Goal: Task Accomplishment & Management: Manage account settings

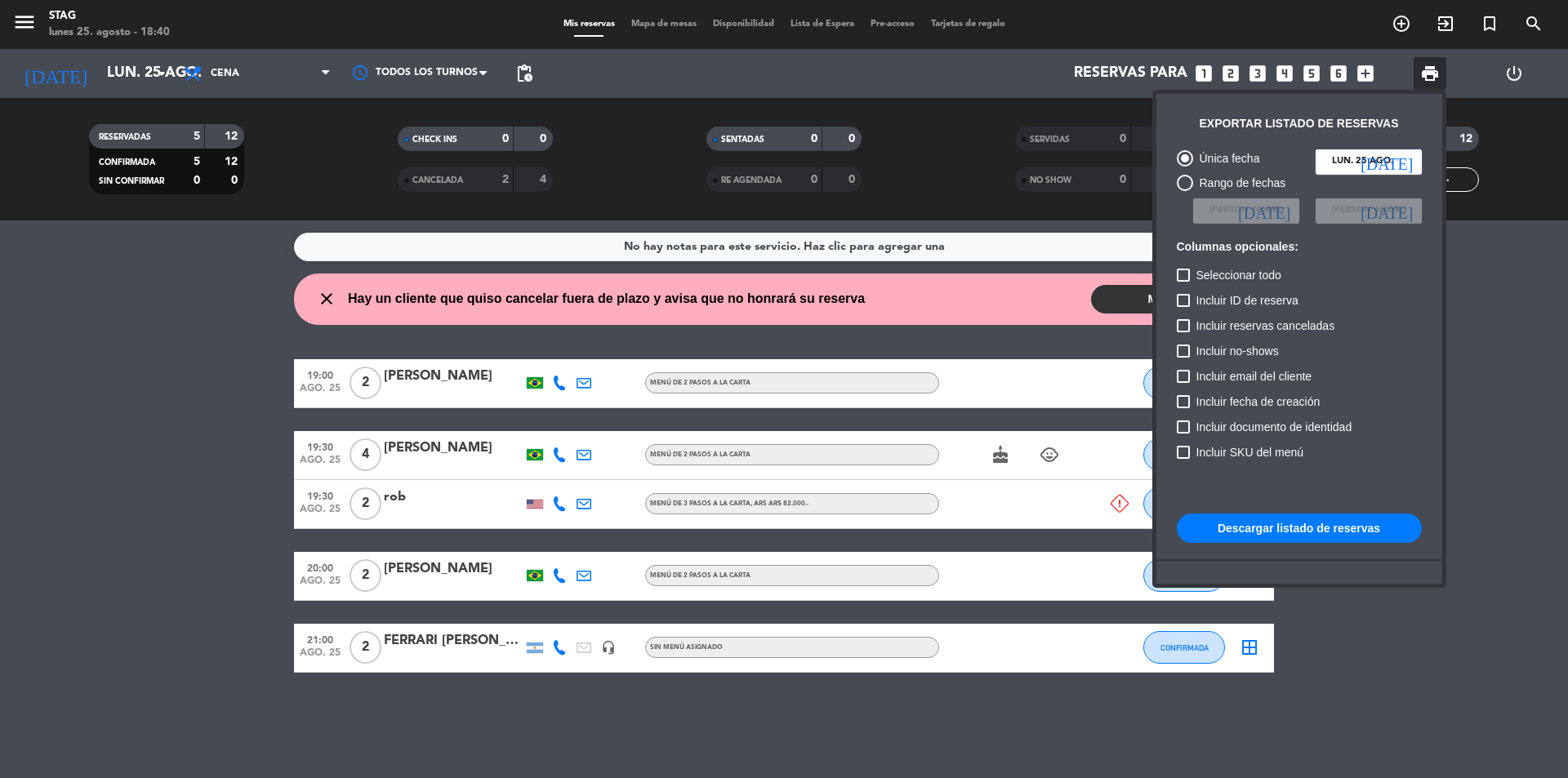
click at [1385, 652] on div at bounding box center [784, 389] width 1568 height 778
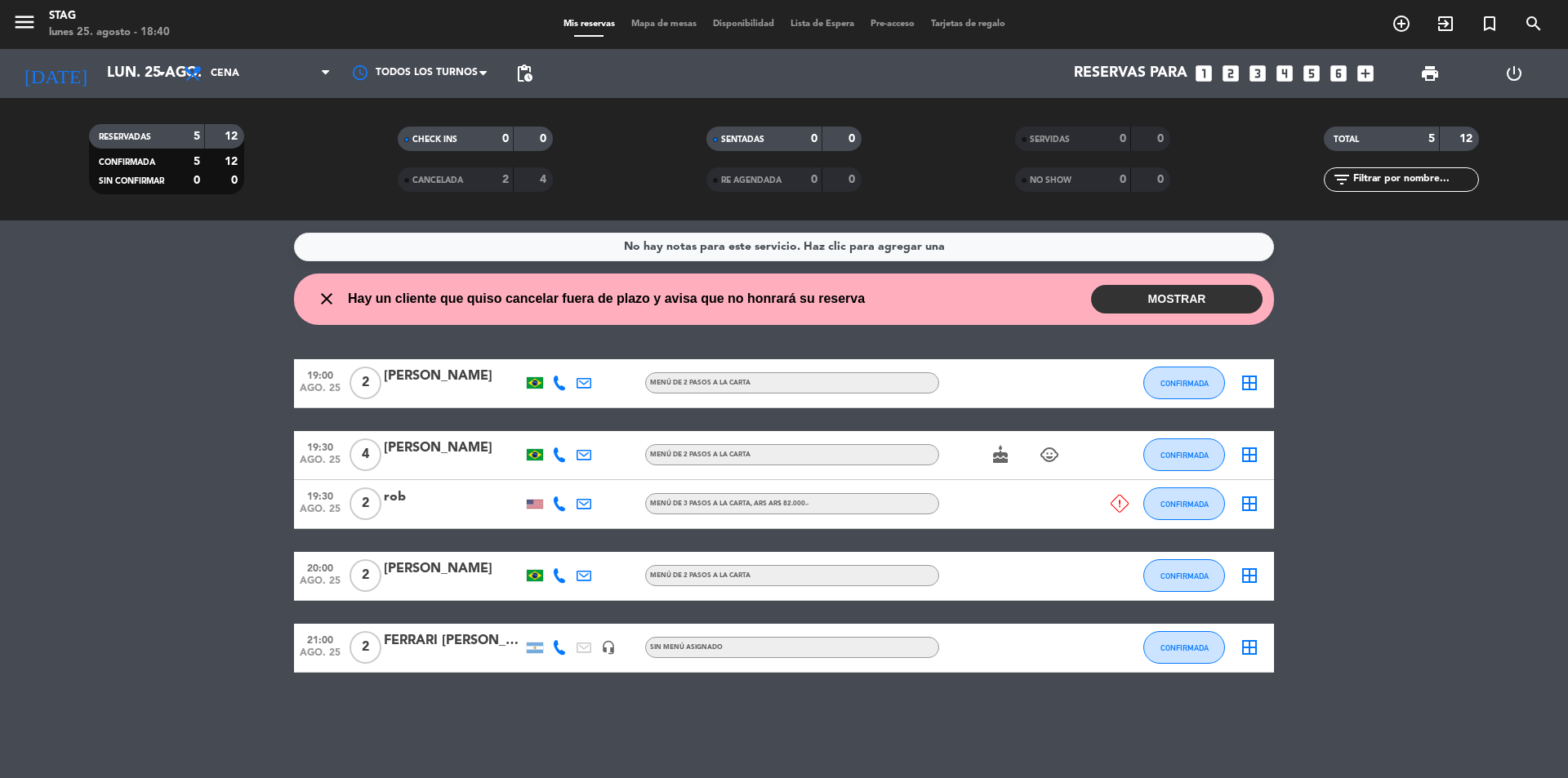
click at [1165, 295] on button "MOSTRAR" at bounding box center [1176, 299] width 172 height 28
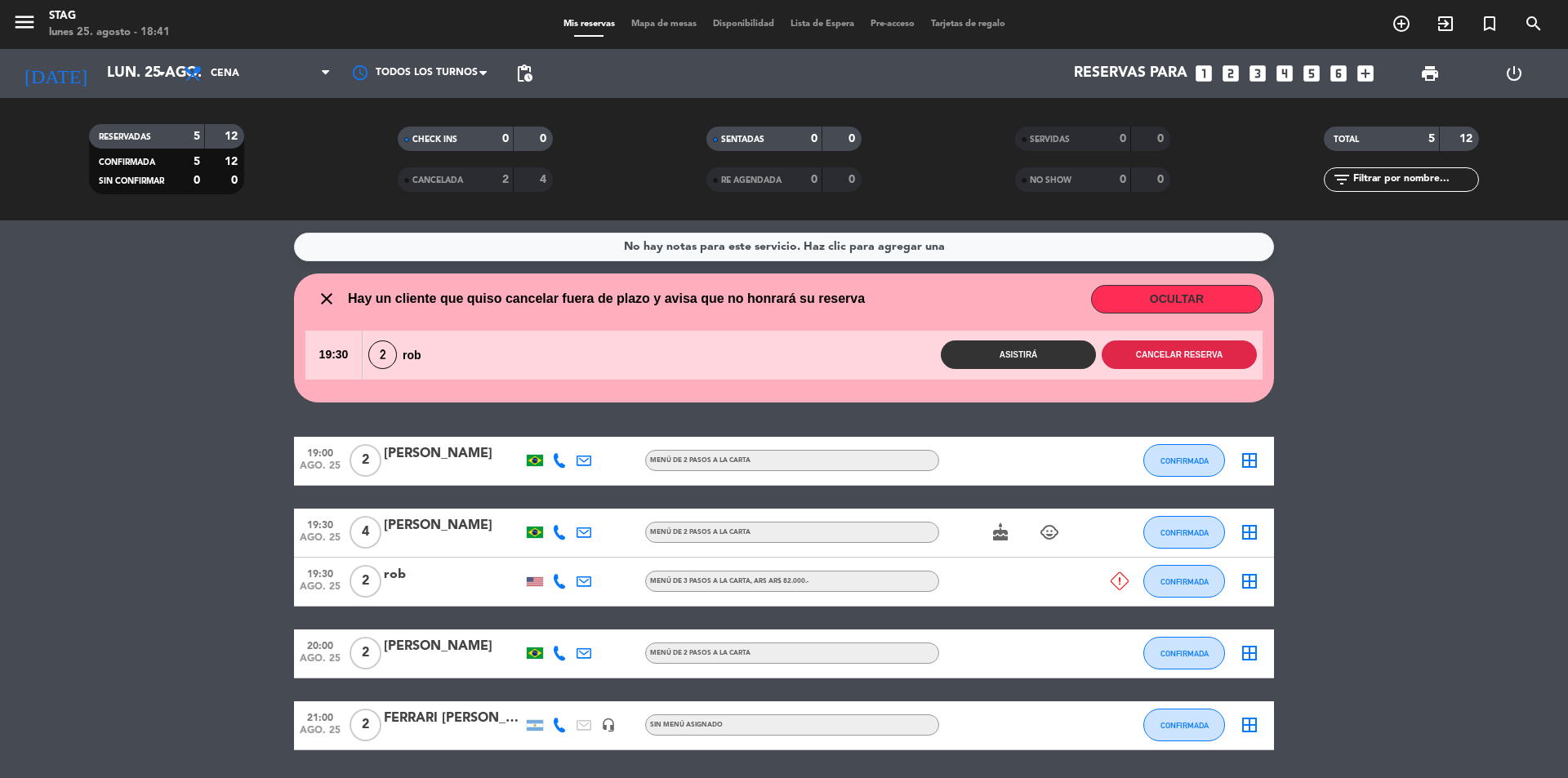
click at [1218, 354] on button "Cancelar reserva" at bounding box center [1179, 354] width 155 height 28
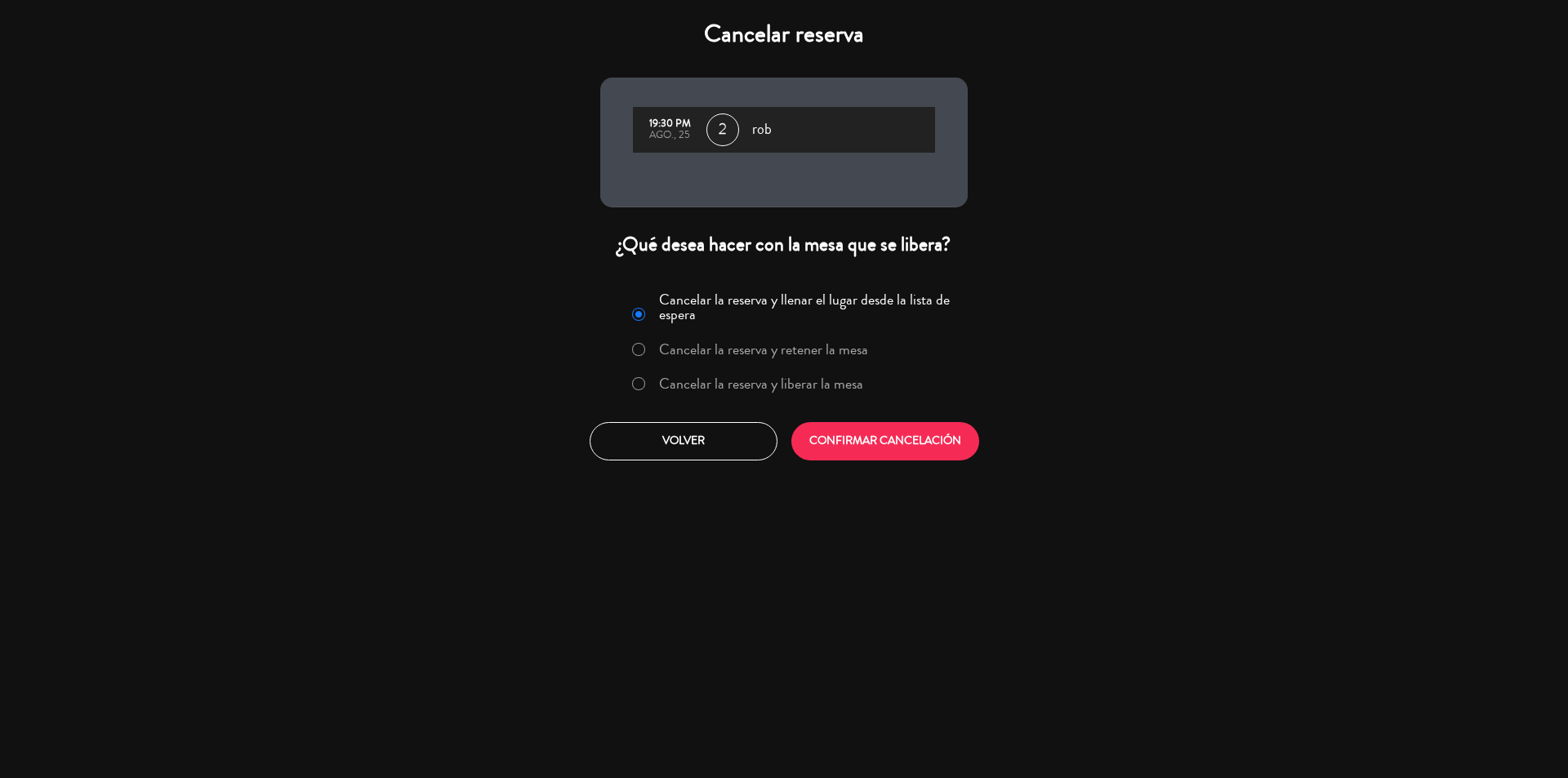
click at [648, 384] on label "Cancelar la reserva y liberar la mesa" at bounding box center [747, 384] width 249 height 29
click at [865, 429] on button "CONFIRMAR CANCELACIÓN" at bounding box center [886, 441] width 188 height 38
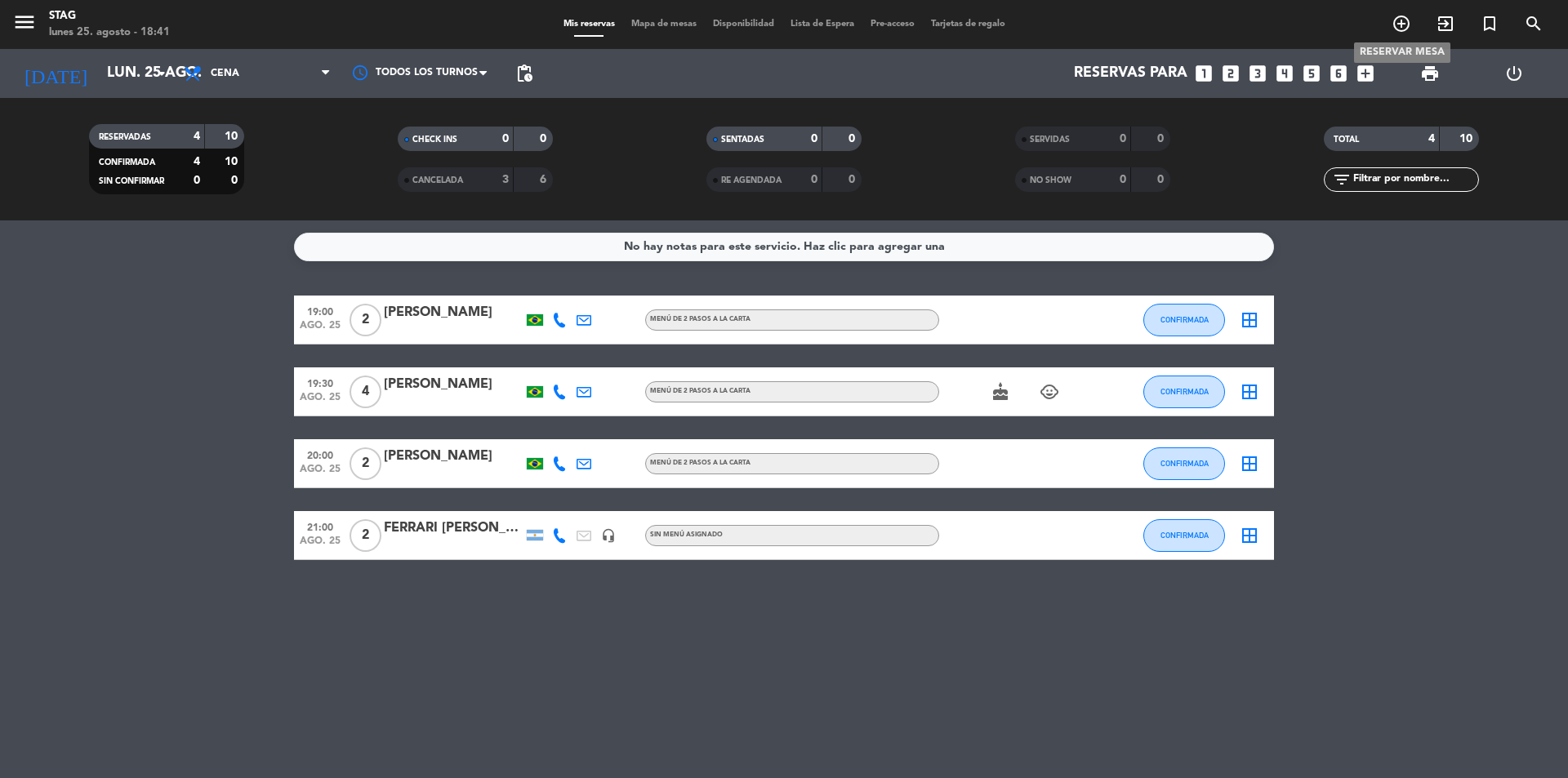
click at [1395, 20] on icon "add_circle_outline" at bounding box center [1401, 23] width 20 height 20
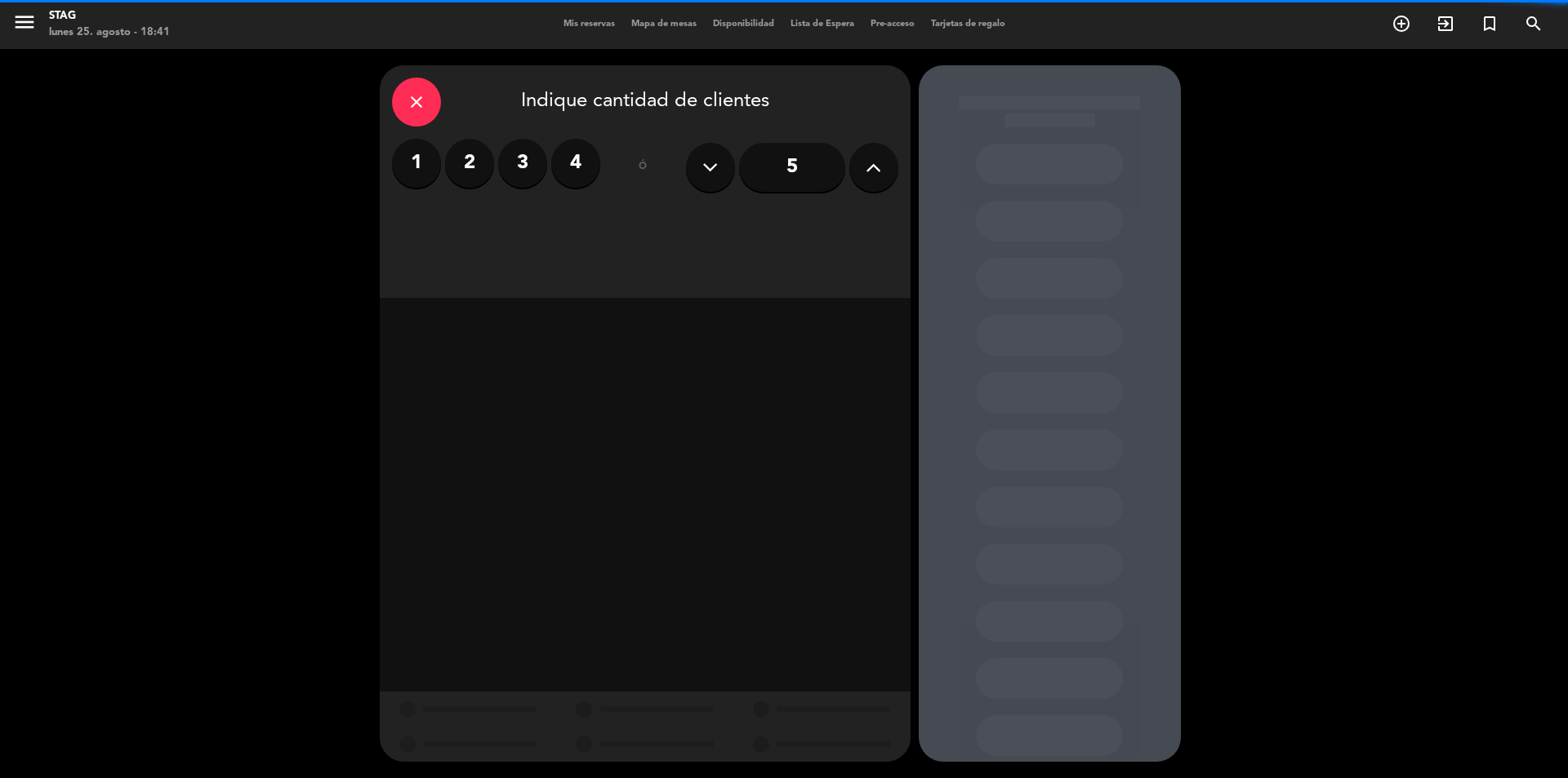
click at [541, 166] on label "3" at bounding box center [522, 163] width 49 height 49
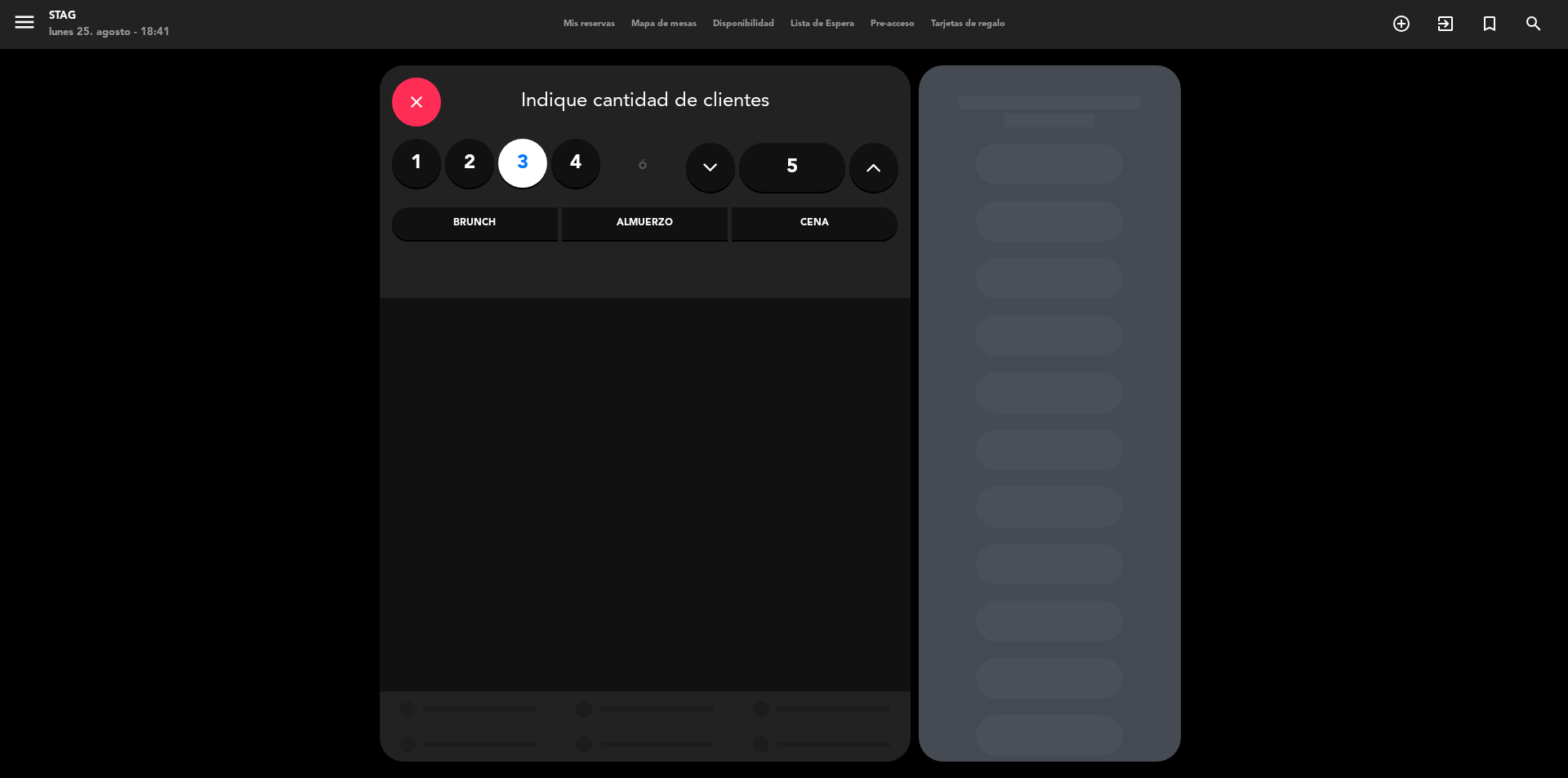
click at [816, 219] on div "Cena" at bounding box center [815, 224] width 166 height 32
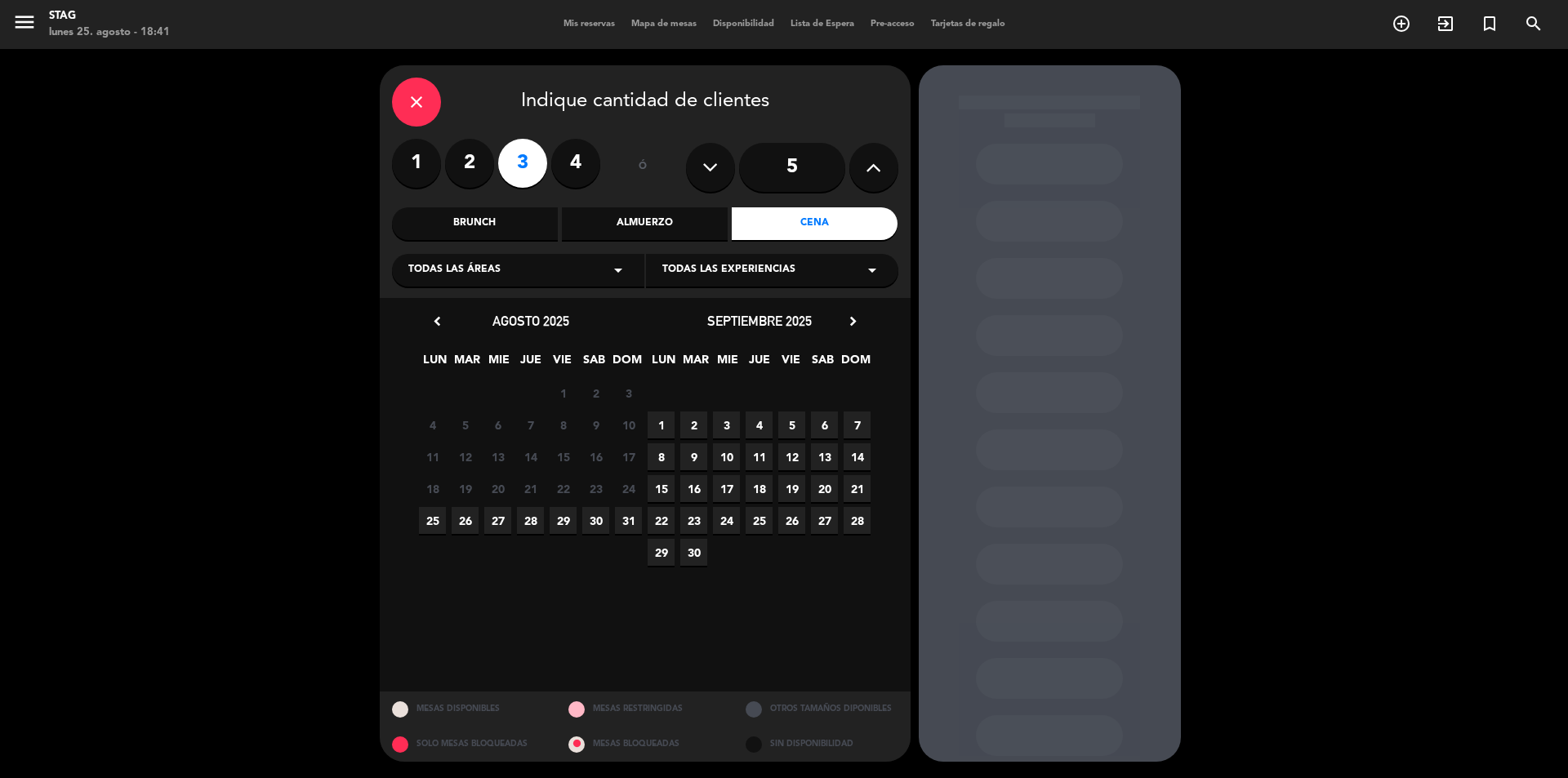
click at [442, 518] on span "25" at bounding box center [433, 521] width 27 height 27
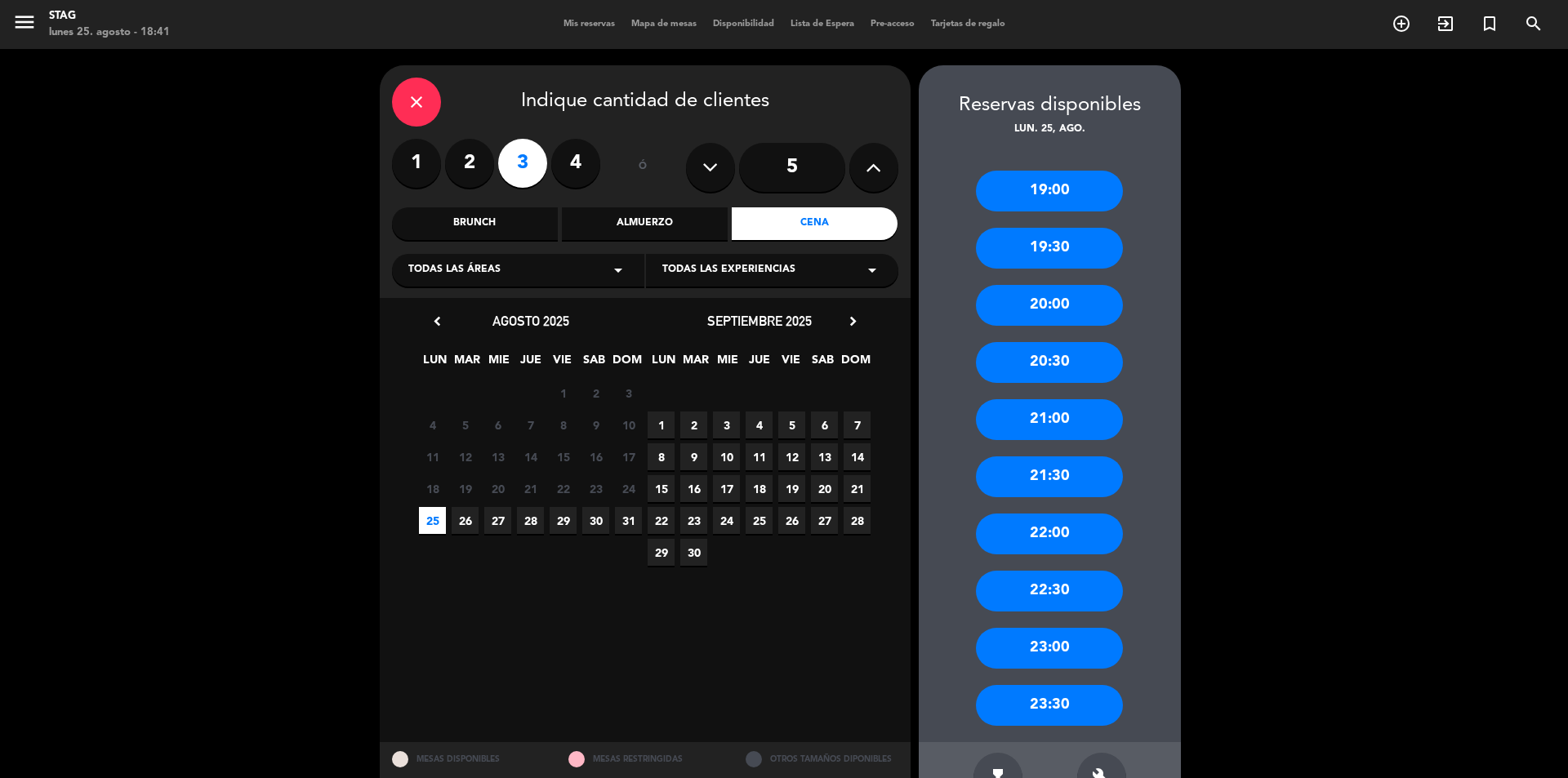
click at [1027, 188] on div "19:00" at bounding box center [1050, 191] width 147 height 41
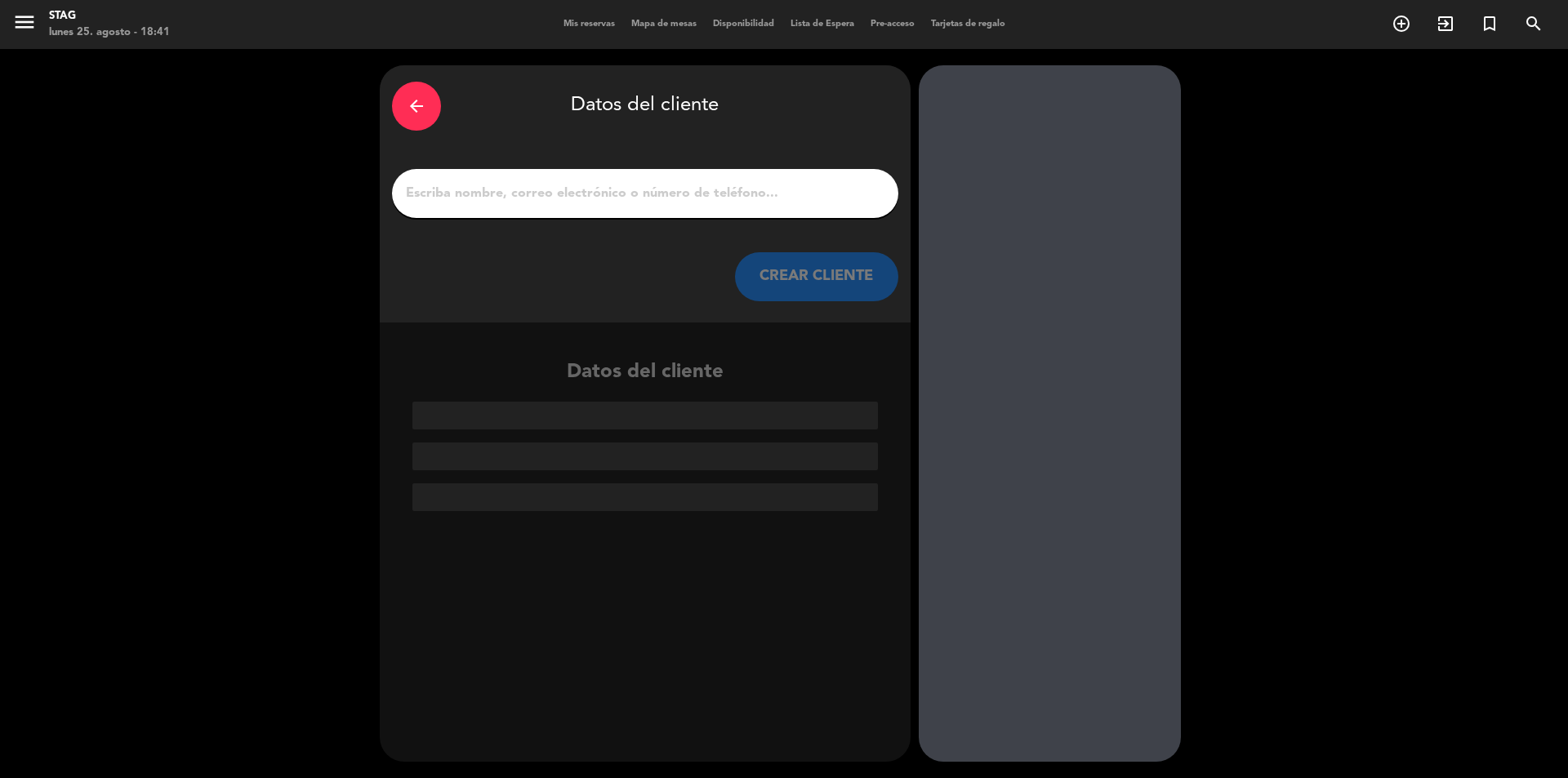
click at [553, 206] on div at bounding box center [645, 193] width 506 height 49
click at [552, 207] on div at bounding box center [645, 193] width 506 height 49
click at [513, 212] on div at bounding box center [645, 193] width 506 height 49
click at [506, 203] on input "1" at bounding box center [645, 193] width 482 height 23
click at [799, 216] on div at bounding box center [645, 193] width 506 height 49
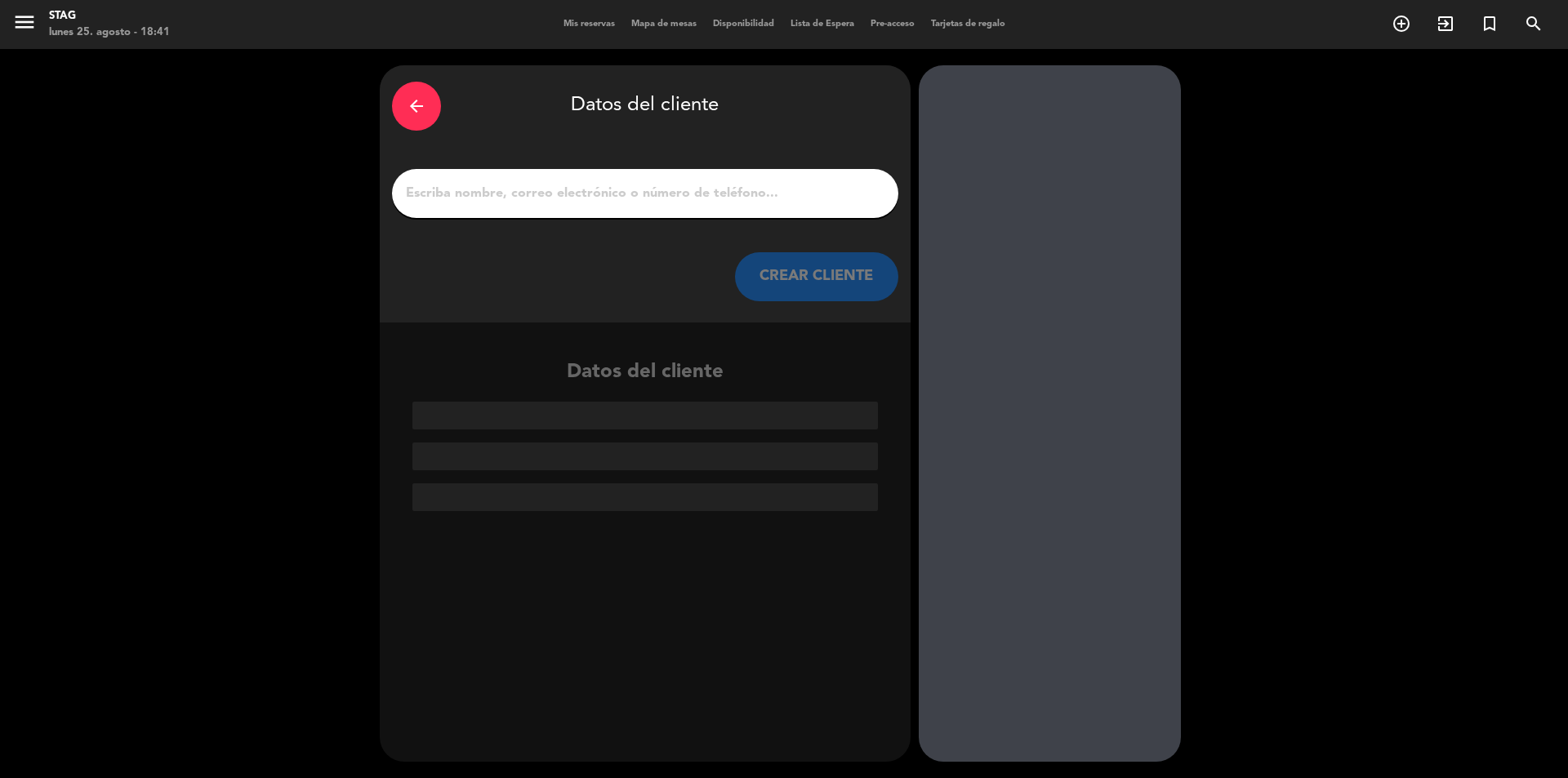
click at [721, 160] on div "arrow_back Datos del cliente CREAR CLIENTE" at bounding box center [646, 193] width 531 height 257
click at [753, 184] on input "1" at bounding box center [645, 193] width 482 height 23
click at [463, 195] on input "1" at bounding box center [645, 193] width 482 height 23
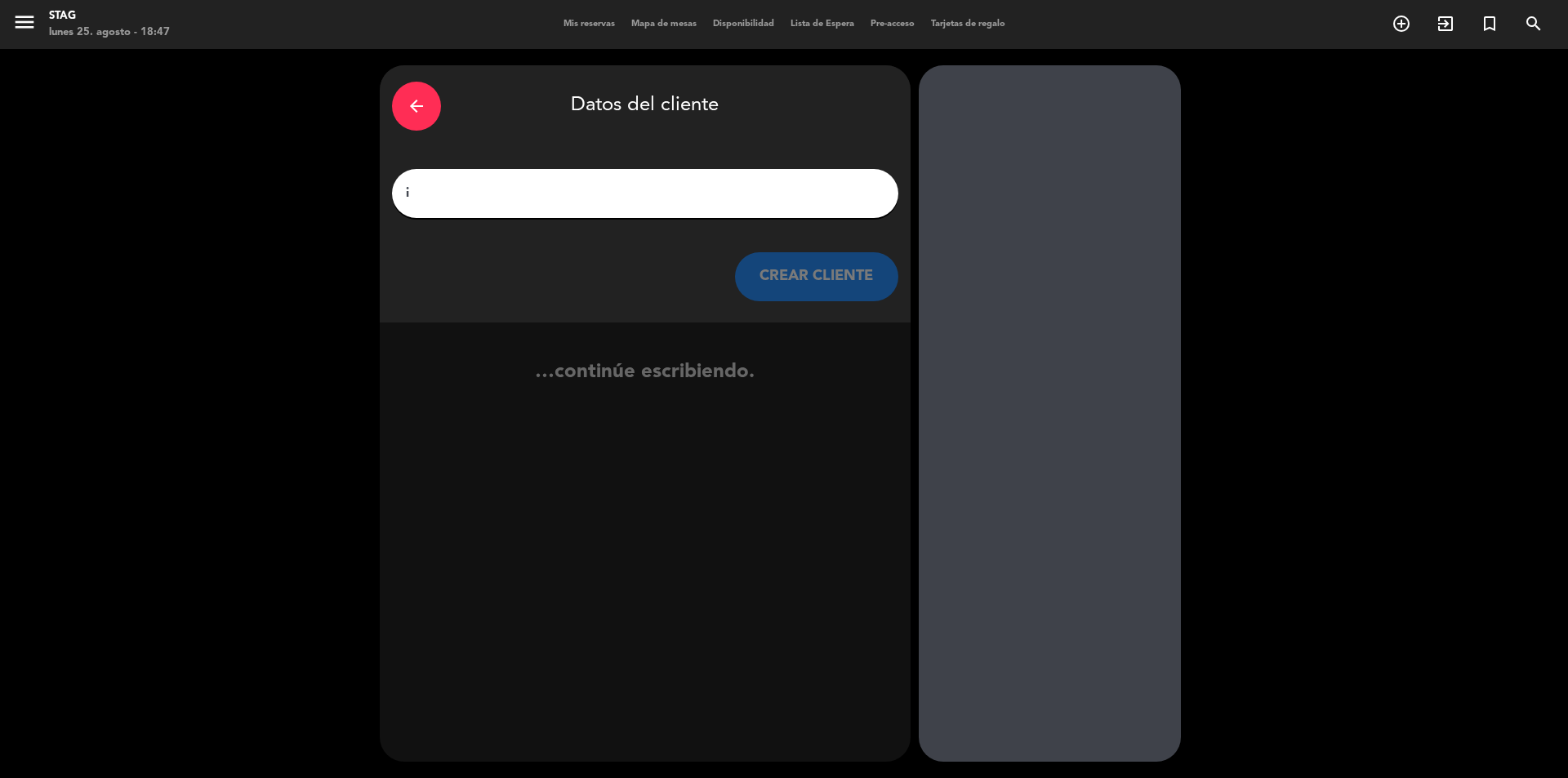
click at [422, 104] on icon "arrow_back" at bounding box center [416, 106] width 20 height 20
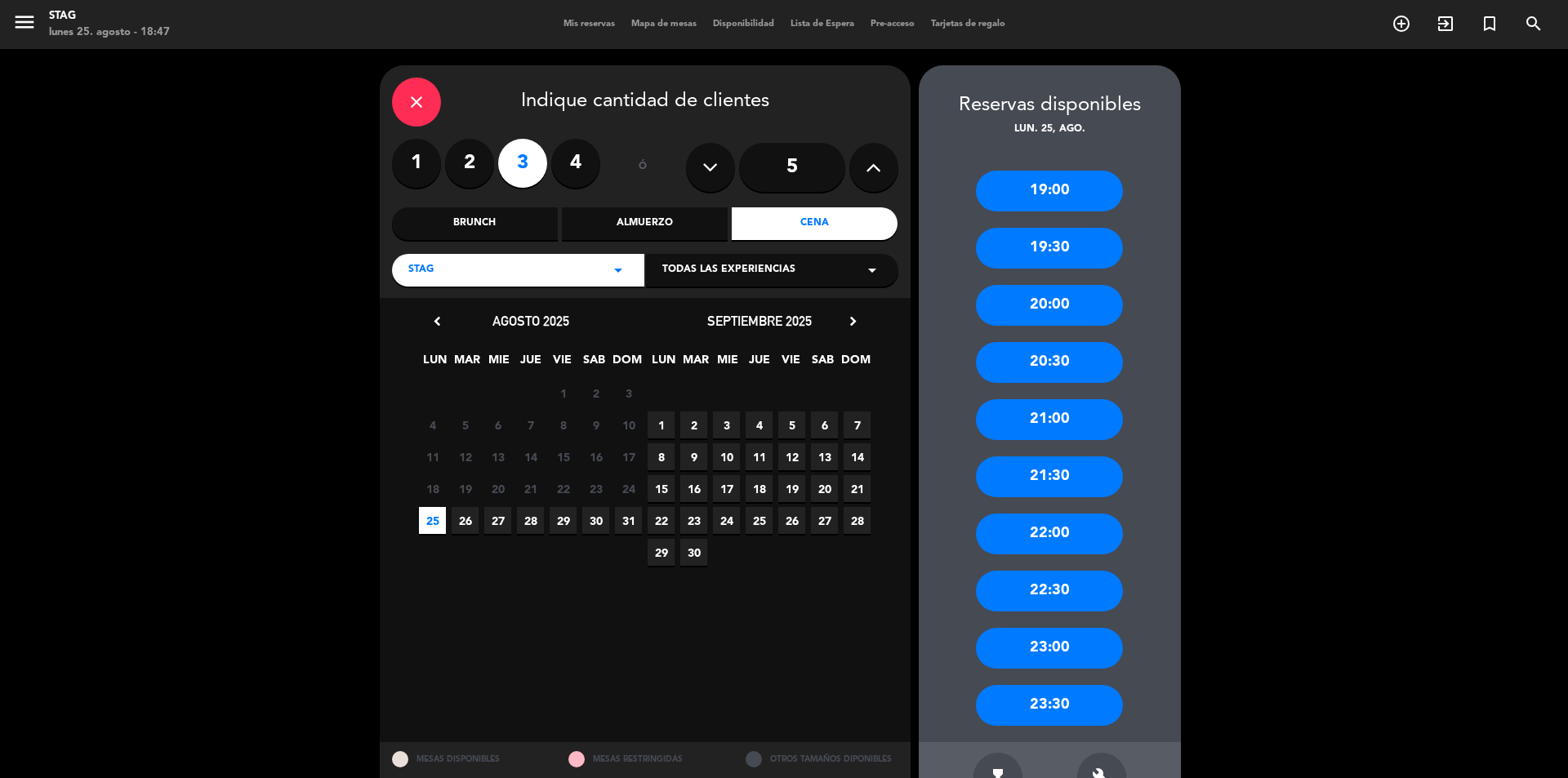
click at [1045, 186] on div "19:00" at bounding box center [1050, 191] width 147 height 41
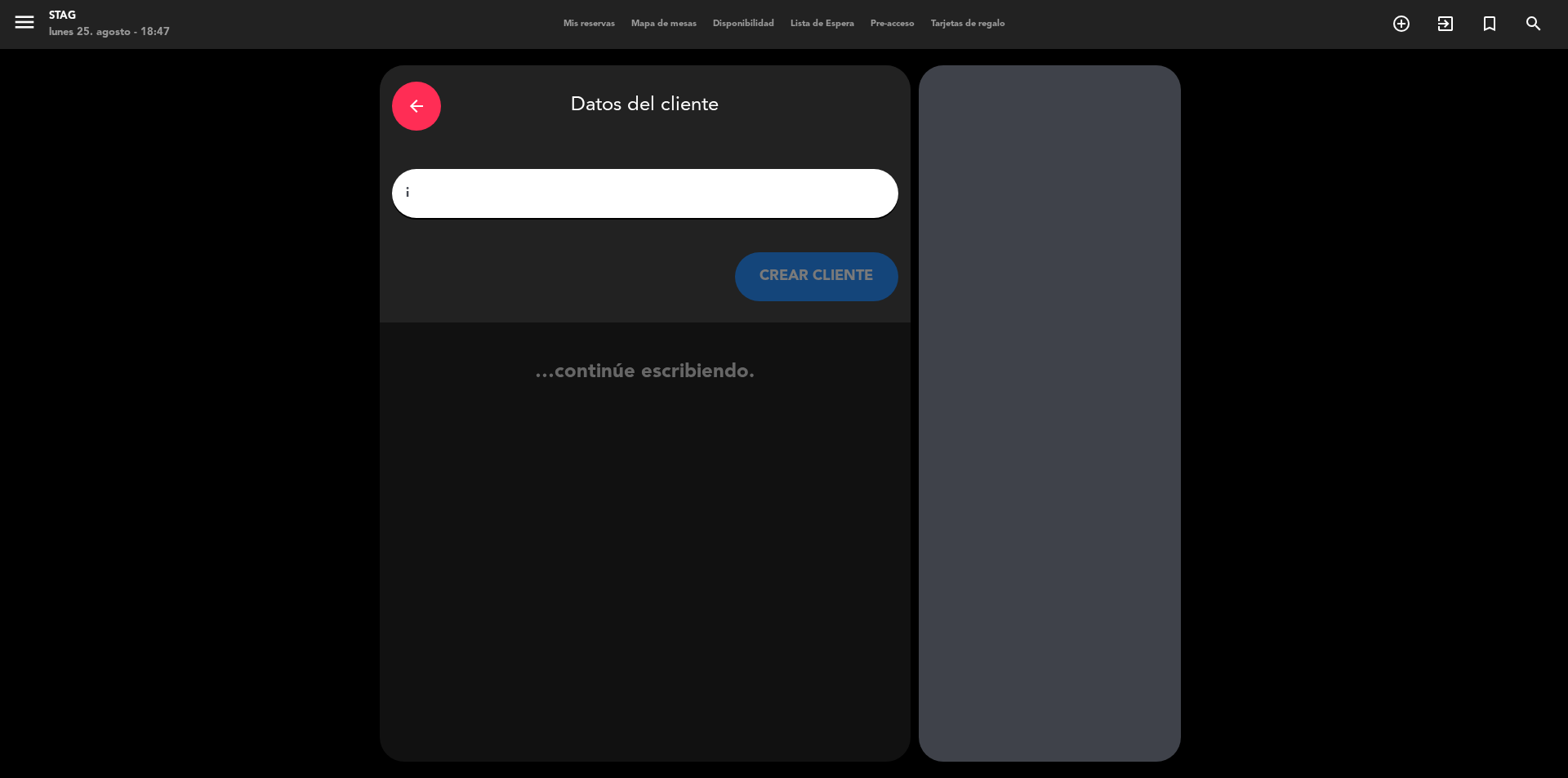
drag, startPoint x: 456, startPoint y: 195, endPoint x: 389, endPoint y: 187, distance: 67.5
click at [389, 188] on div "arrow_back Datos del cliente i CREAR CLIENTE" at bounding box center [646, 193] width 531 height 257
type input "Sin Rva"
click at [816, 278] on button "CREAR CLIENTE" at bounding box center [816, 276] width 163 height 49
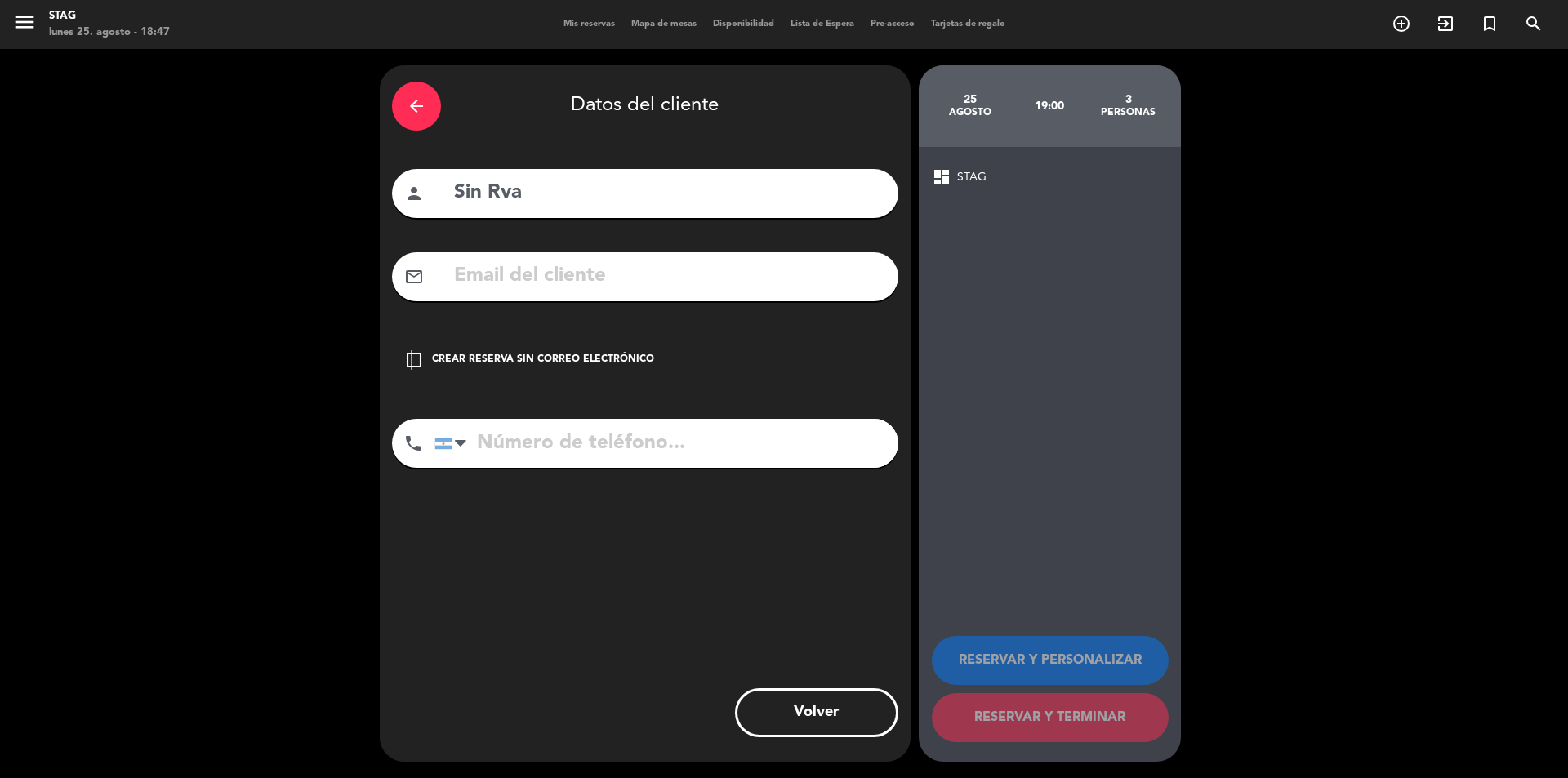
click at [411, 364] on icon "check_box_outline_blank" at bounding box center [413, 360] width 20 height 20
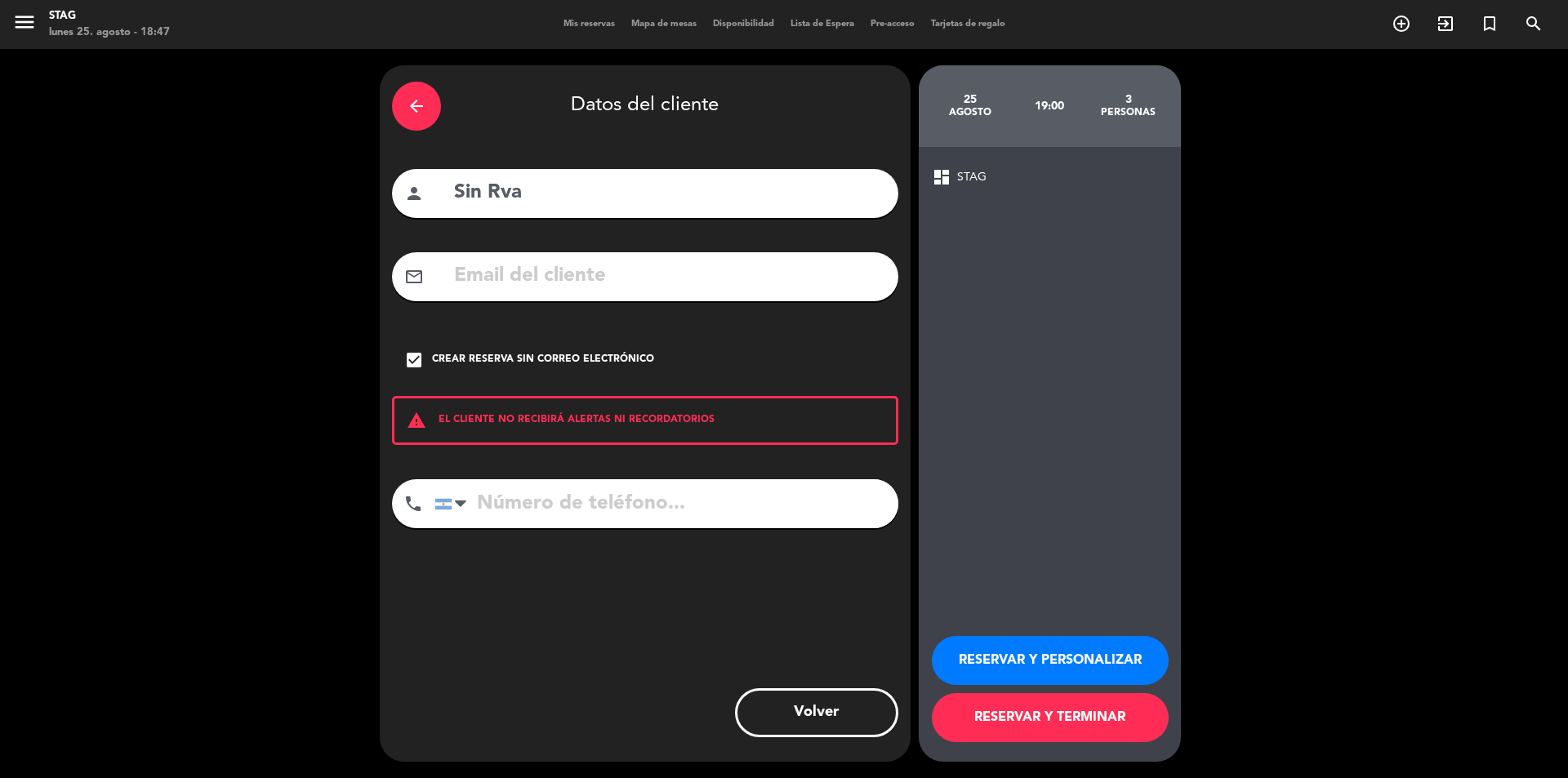
click at [1065, 662] on button "RESERVAR Y PERSONALIZAR" at bounding box center [1050, 660] width 237 height 49
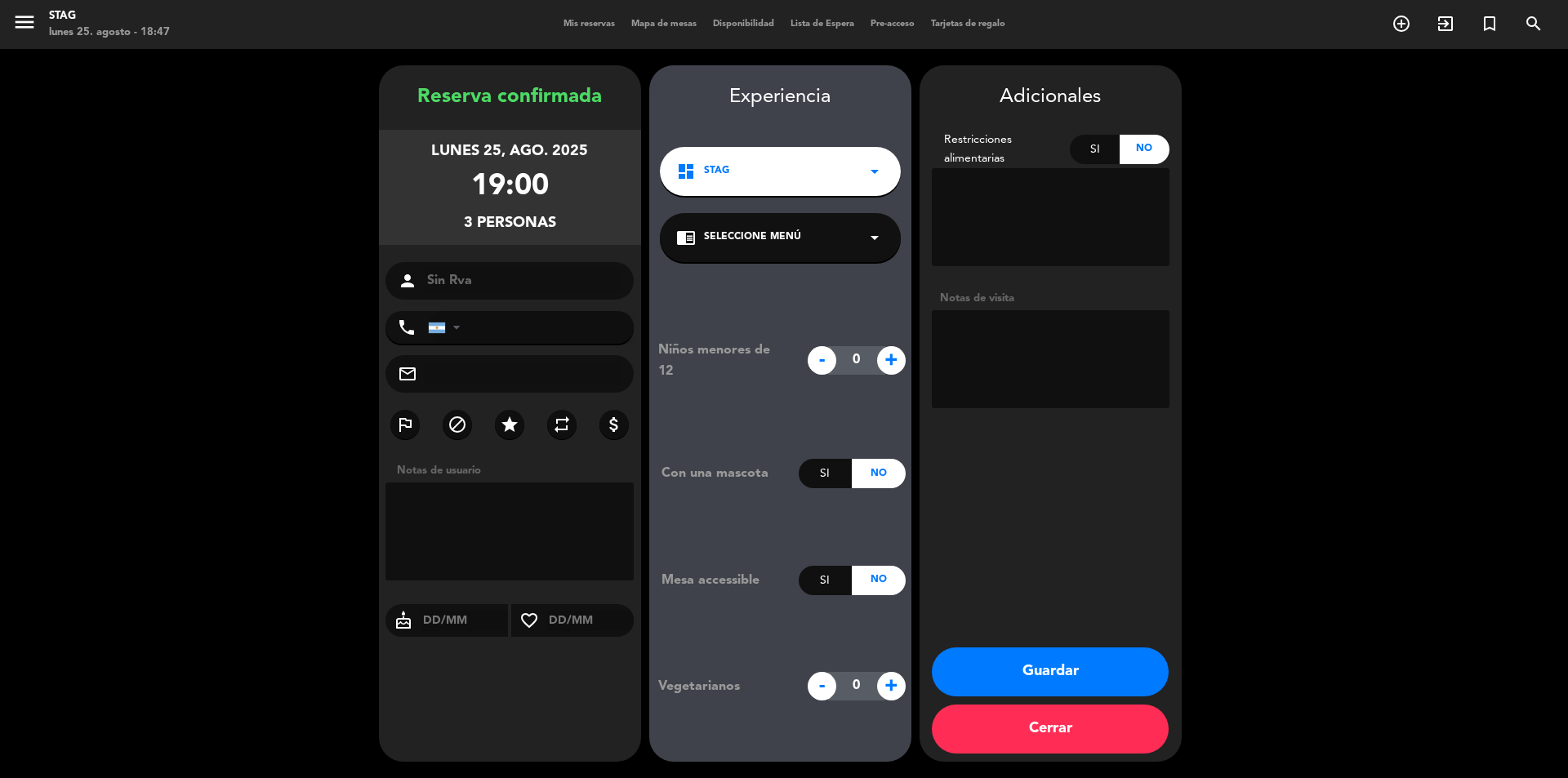
click at [451, 510] on textarea at bounding box center [510, 531] width 249 height 98
click at [1135, 664] on button "Guardar" at bounding box center [1050, 671] width 237 height 49
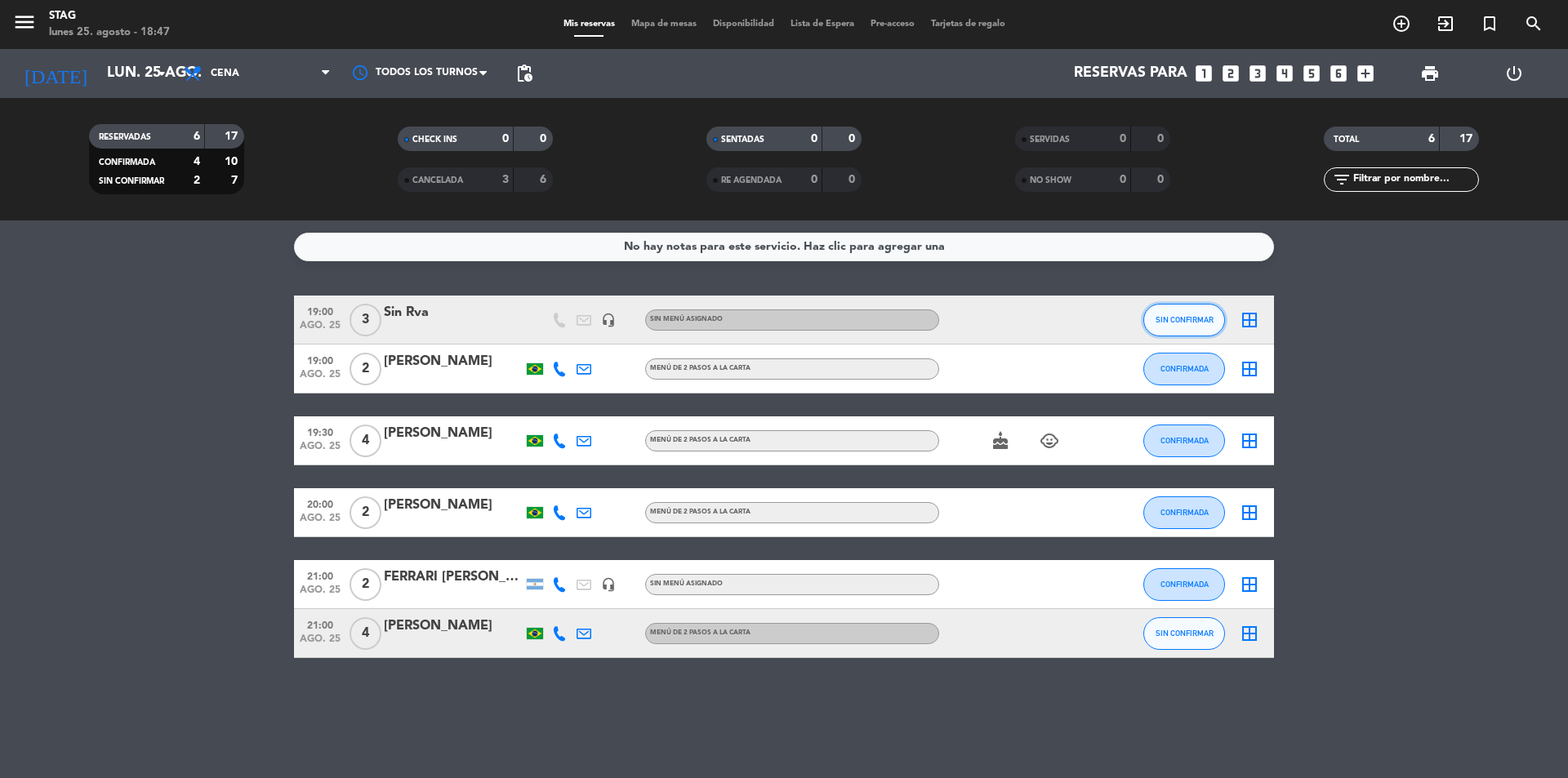
click at [1174, 322] on span "SIN CONFIRMAR" at bounding box center [1185, 319] width 58 height 9
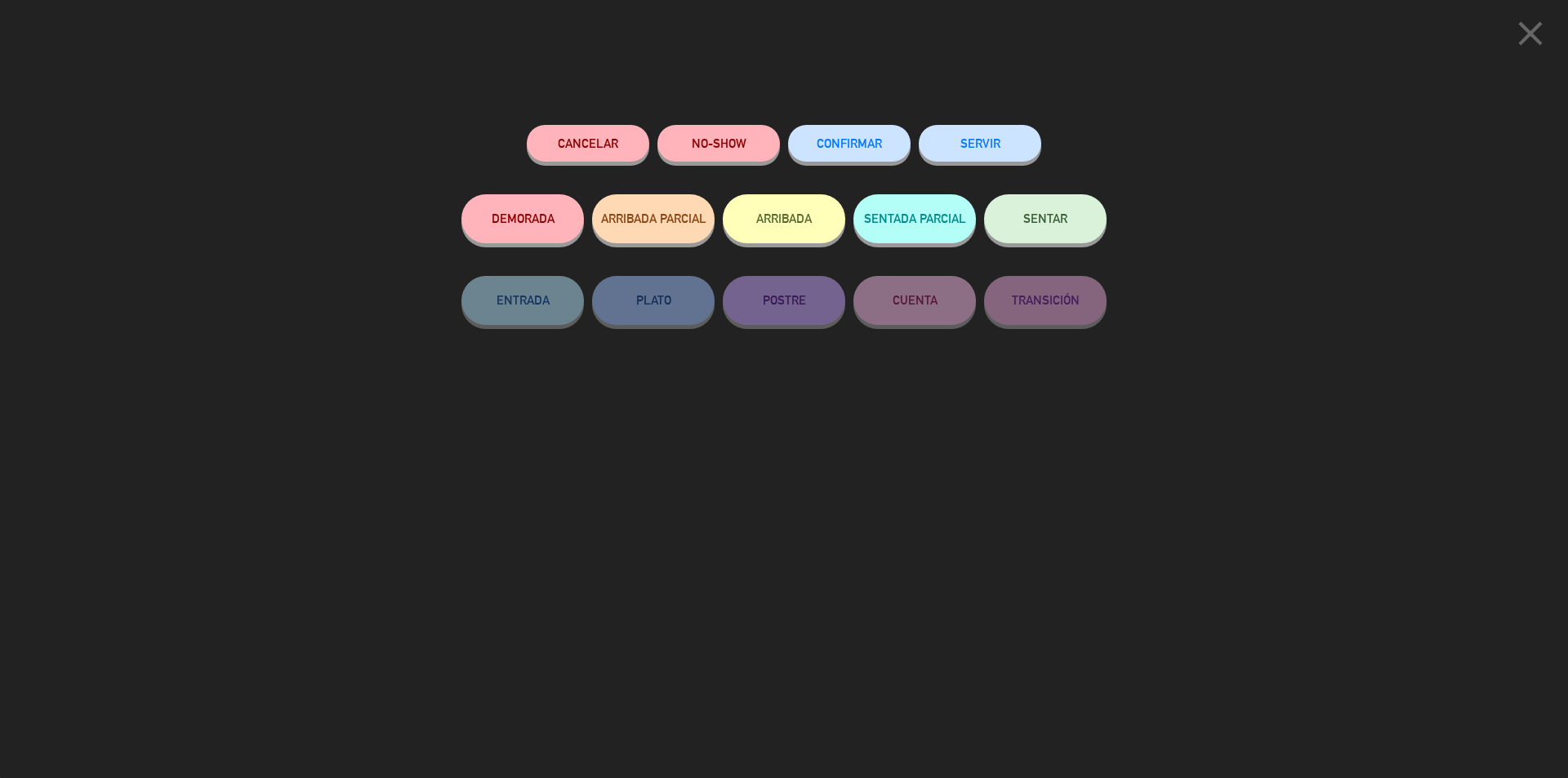
click at [1030, 221] on span "SENTAR" at bounding box center [1045, 219] width 44 height 14
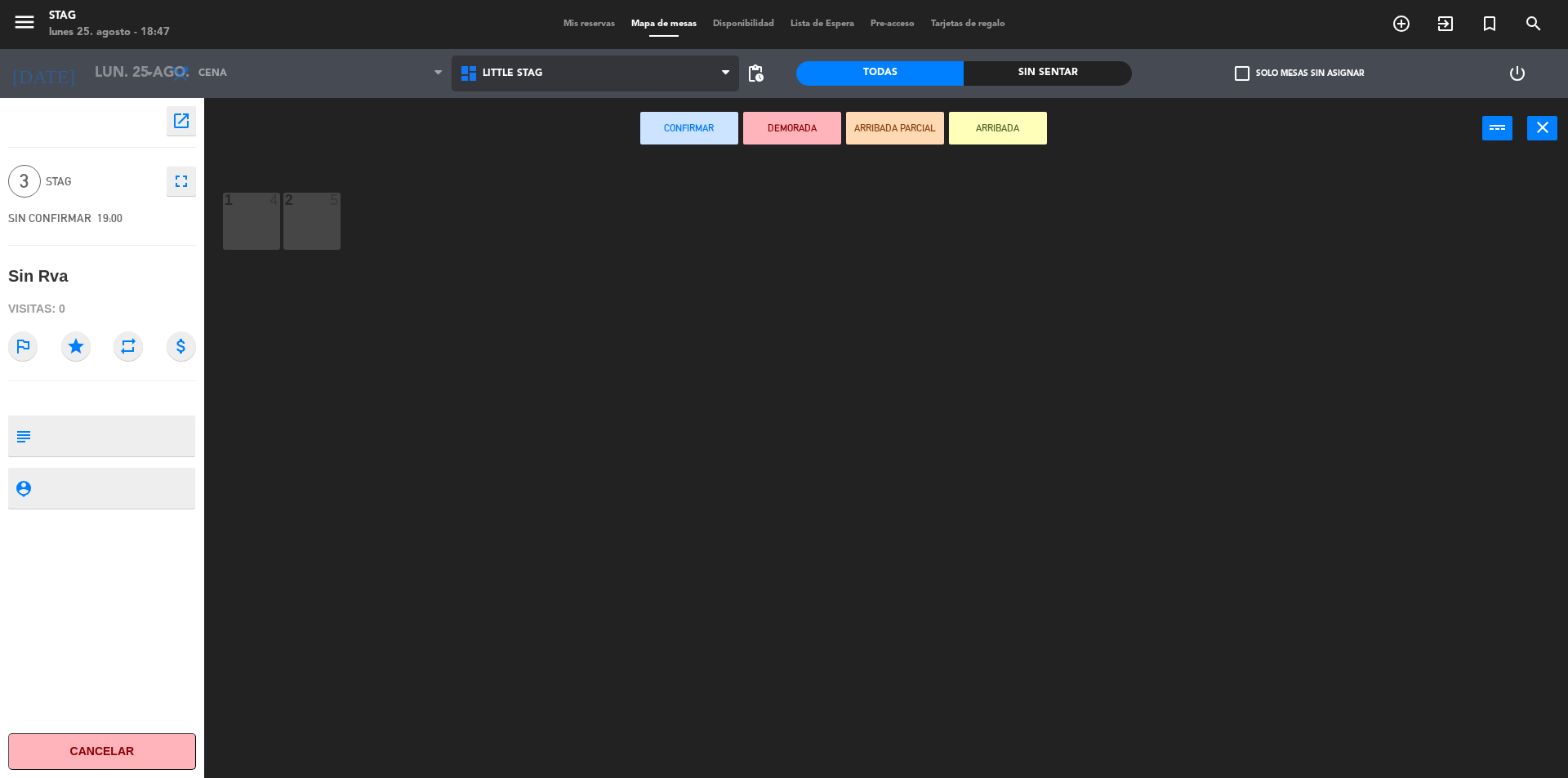
click at [518, 63] on span "Little Stag" at bounding box center [596, 73] width 289 height 36
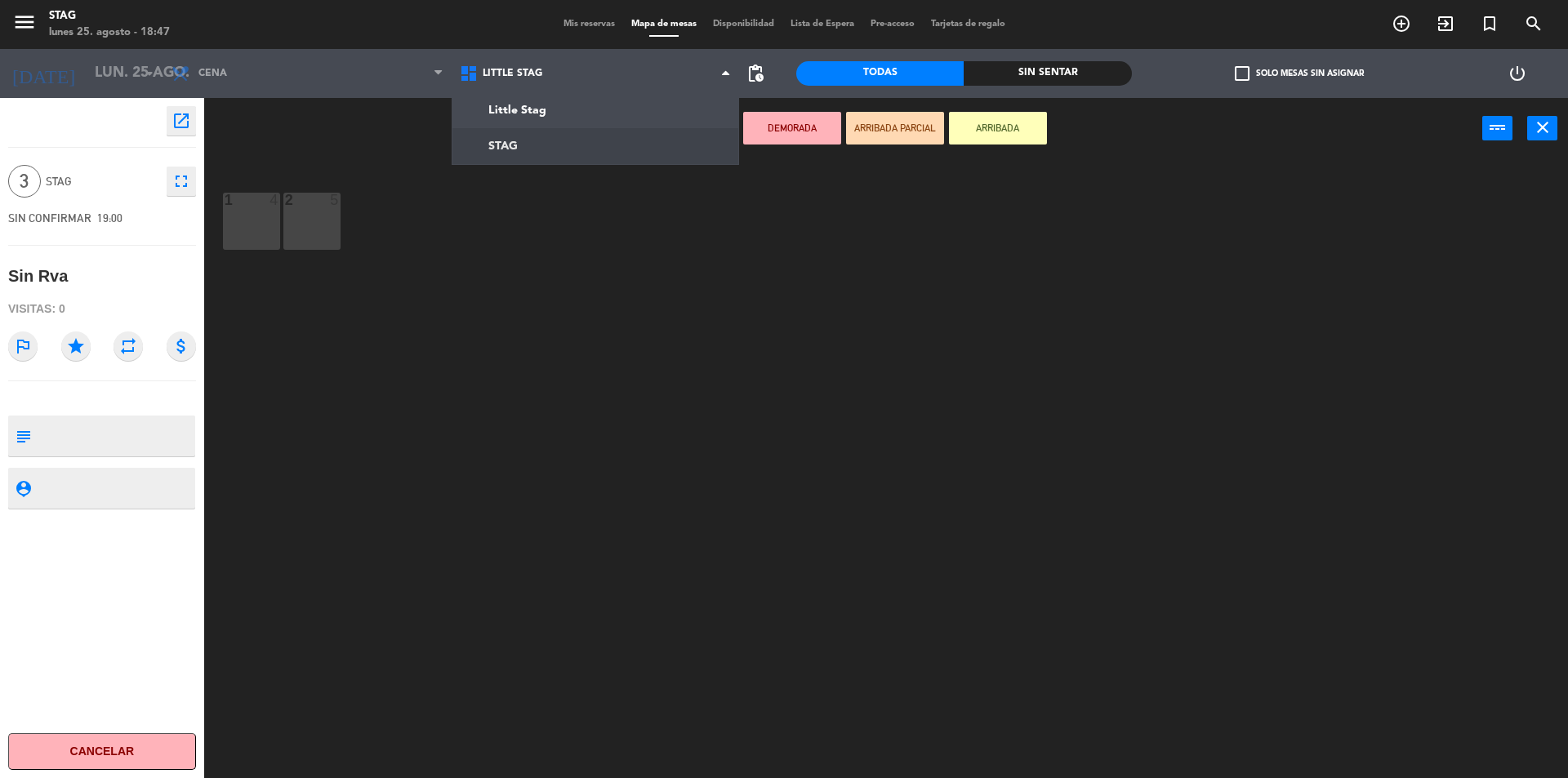
click at [520, 137] on ng-component "menu STAG lunes 25. agosto - 18:47 Mis reservas Mapa de mesas Disponibilidad Li…" at bounding box center [784, 391] width 1568 height 782
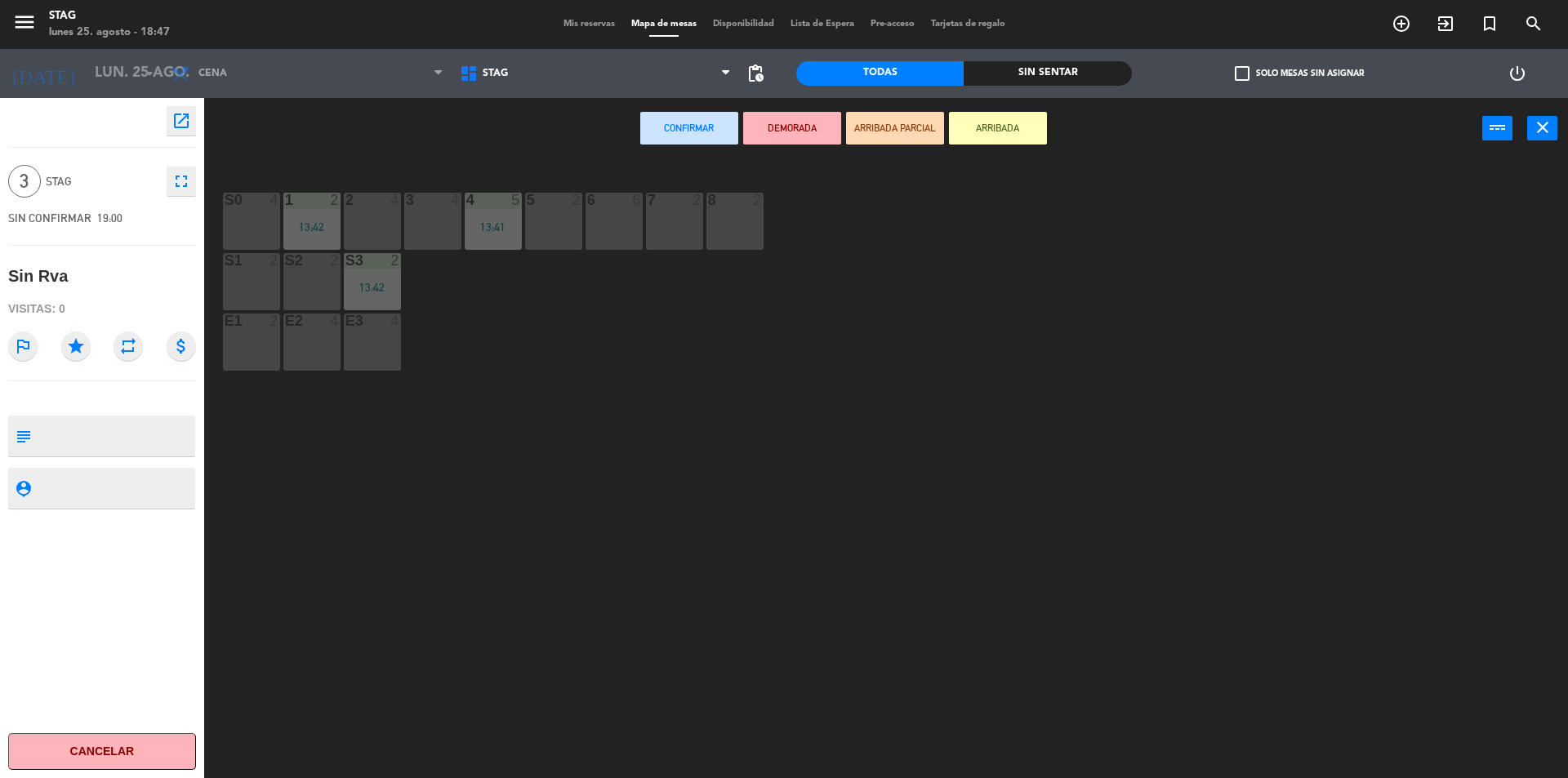
click at [418, 209] on div "3 4" at bounding box center [432, 221] width 57 height 57
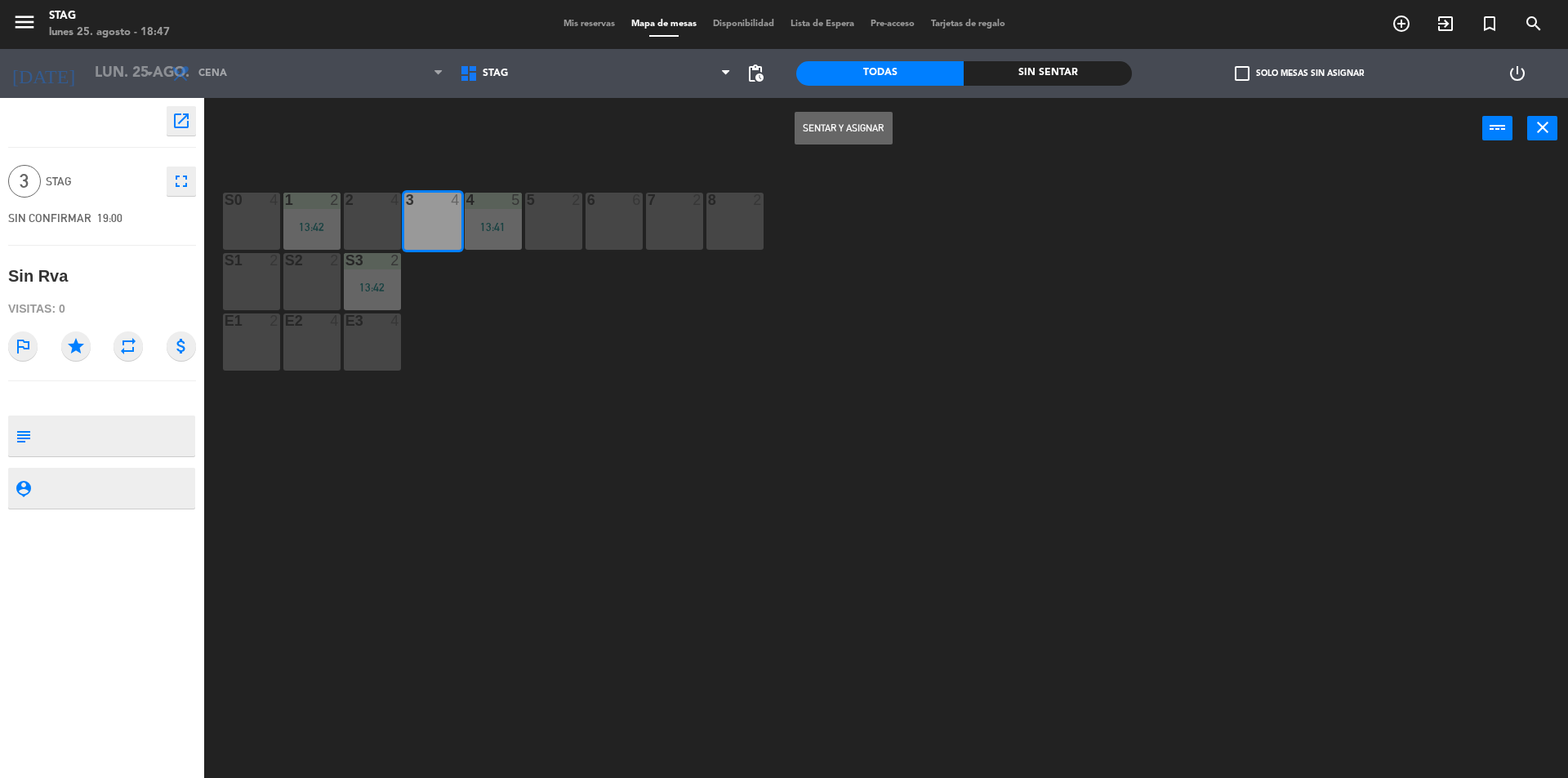
click at [850, 121] on button "Sentar y Asignar" at bounding box center [843, 128] width 98 height 32
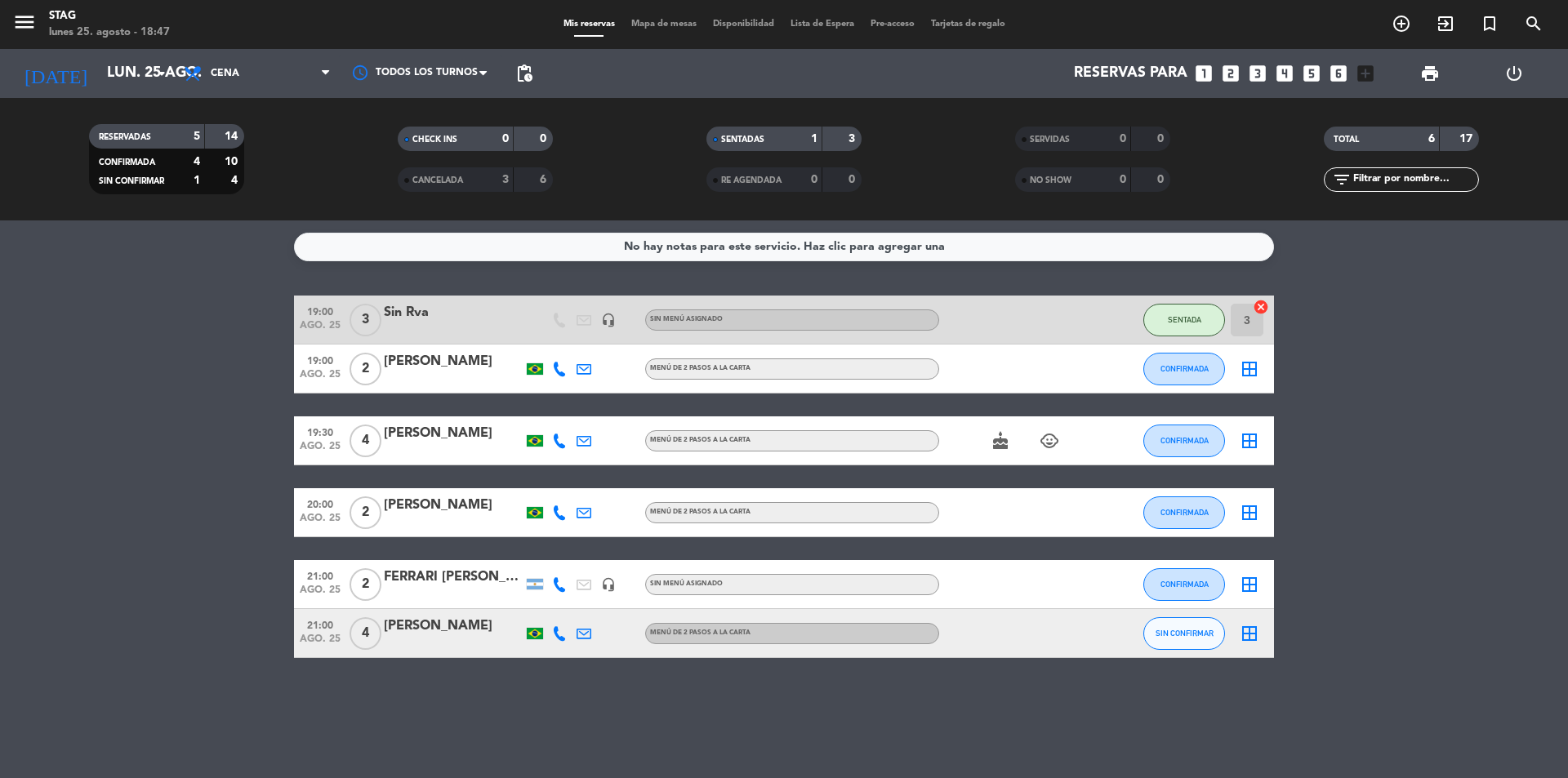
click at [185, 677] on div "No hay notas para este servicio. Haz clic para agregar una 19:00 ago. 25 3 Sin …" at bounding box center [784, 499] width 1568 height 558
